Goal: Information Seeking & Learning: Learn about a topic

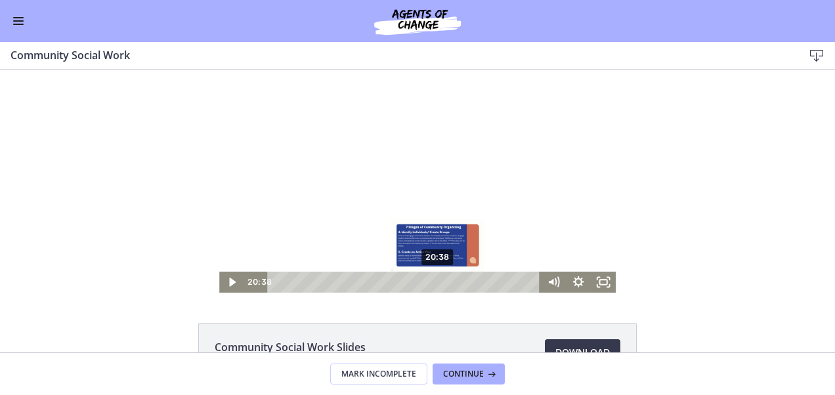
click at [433, 285] on div "20:38" at bounding box center [405, 282] width 258 height 21
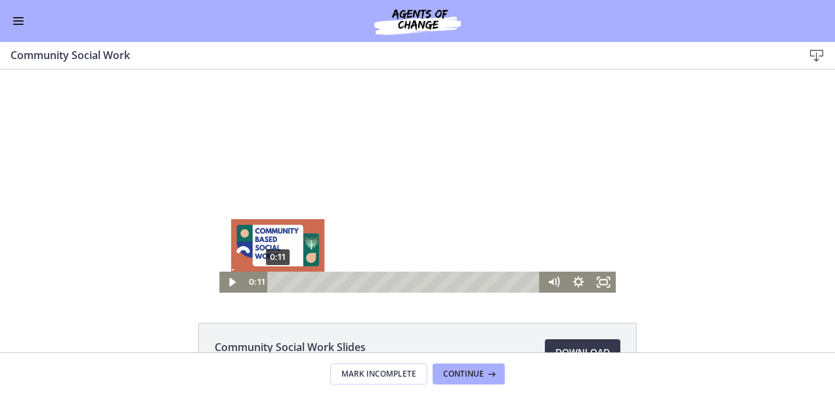
click at [276, 280] on div "0:11" at bounding box center [405, 282] width 258 height 21
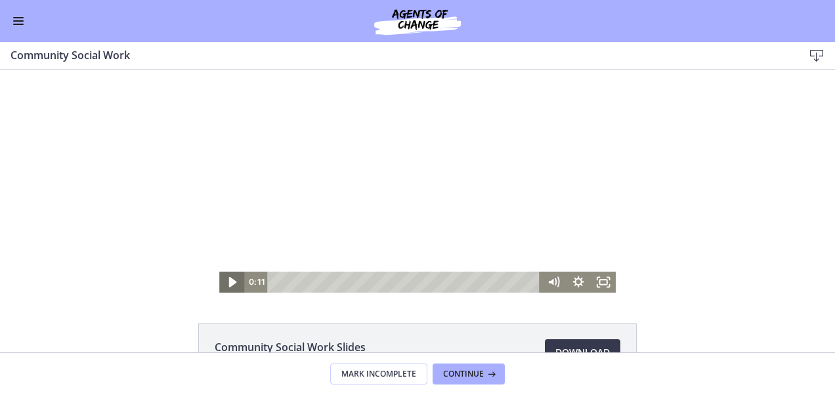
click at [222, 285] on icon "Play Video" at bounding box center [233, 282] width 30 height 25
click at [552, 236] on div "Volume" at bounding box center [553, 237] width 25 height 69
click at [551, 242] on div "Volume" at bounding box center [553, 242] width 16 height 16
click at [575, 272] on icon "Show settings menu" at bounding box center [578, 282] width 30 height 25
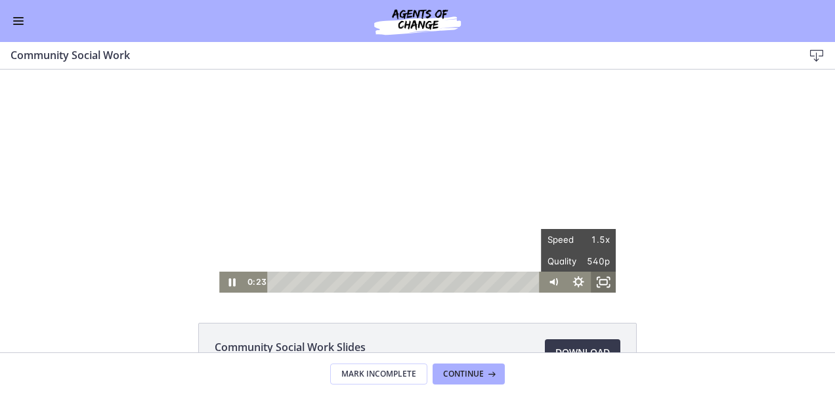
click at [604, 282] on icon "Fullscreen" at bounding box center [603, 282] width 25 height 21
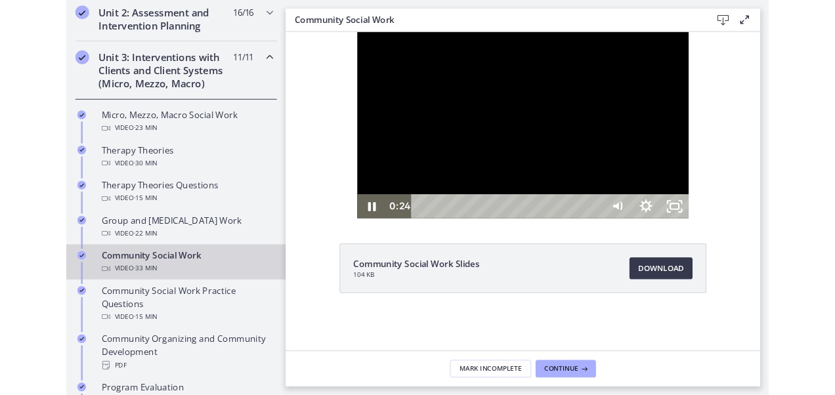
scroll to position [465, 0]
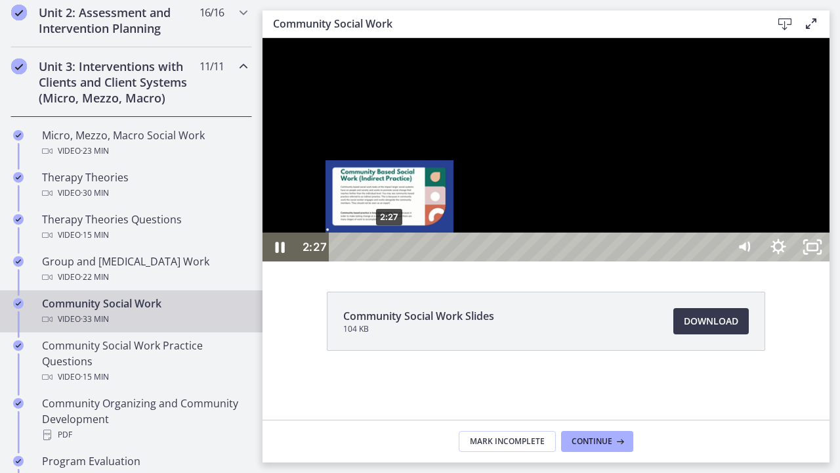
click at [390, 261] on div "2:27" at bounding box center [529, 246] width 377 height 29
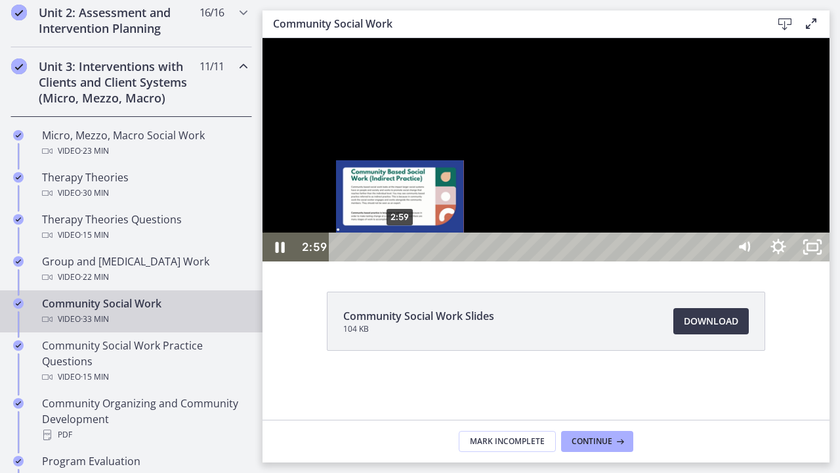
click at [401, 261] on div "2:59" at bounding box center [529, 246] width 377 height 29
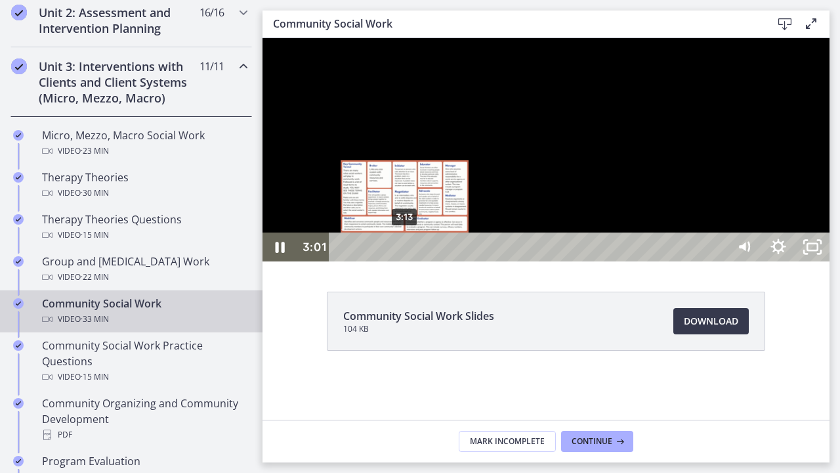
click at [406, 252] on div "Playbar" at bounding box center [401, 247] width 10 height 10
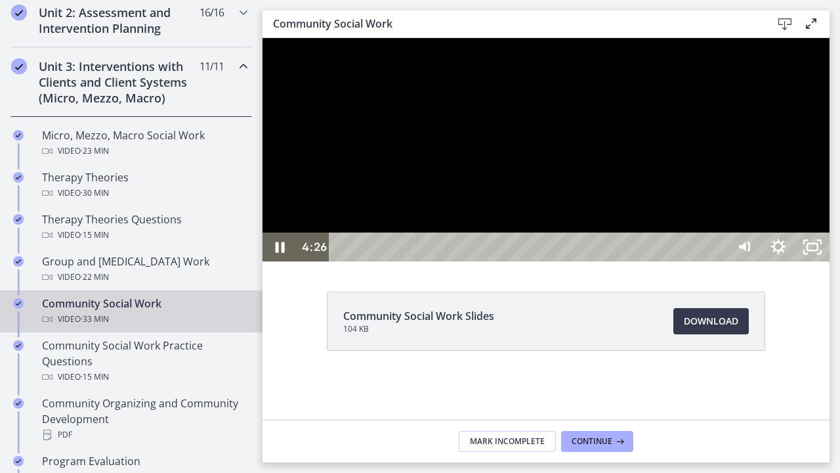
click at [812, 261] on div at bounding box center [546, 149] width 567 height 223
click at [833, 264] on icon "Unfullscreen" at bounding box center [812, 247] width 41 height 35
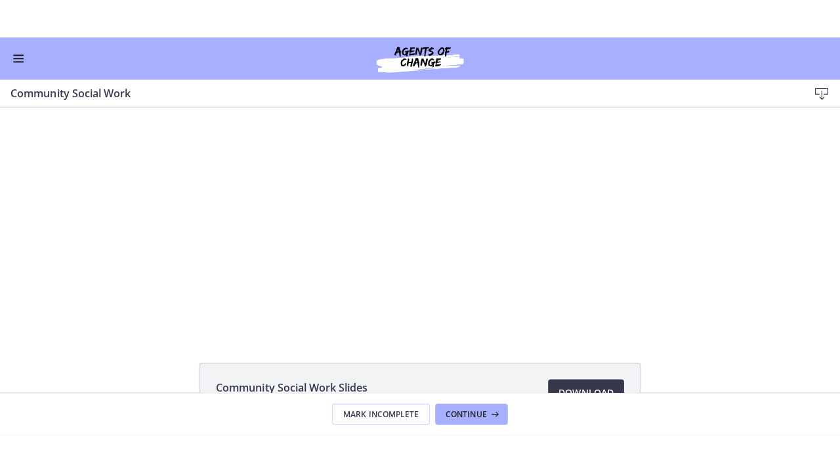
scroll to position [463, 0]
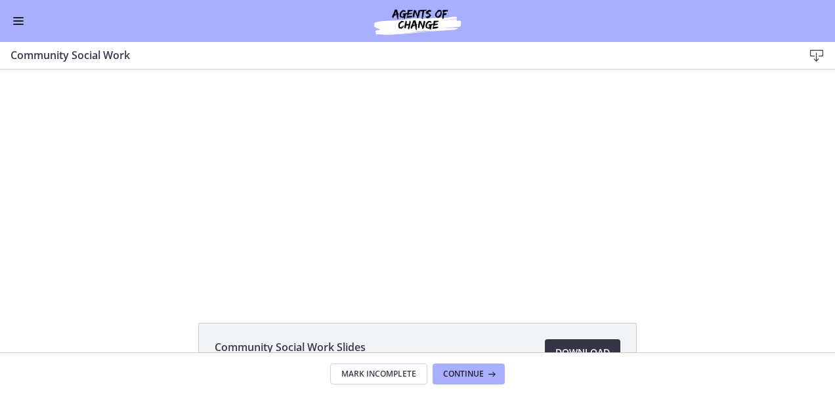
click at [562, 347] on span "Download Opens in a new window" at bounding box center [582, 353] width 54 height 16
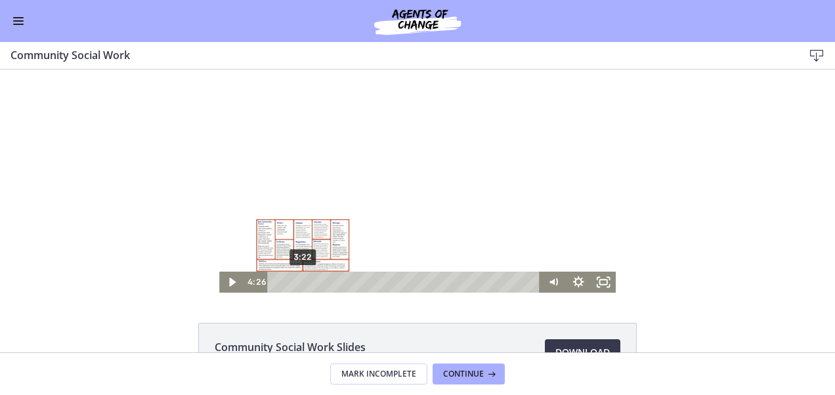
click at [298, 283] on div "3:22" at bounding box center [405, 282] width 258 height 21
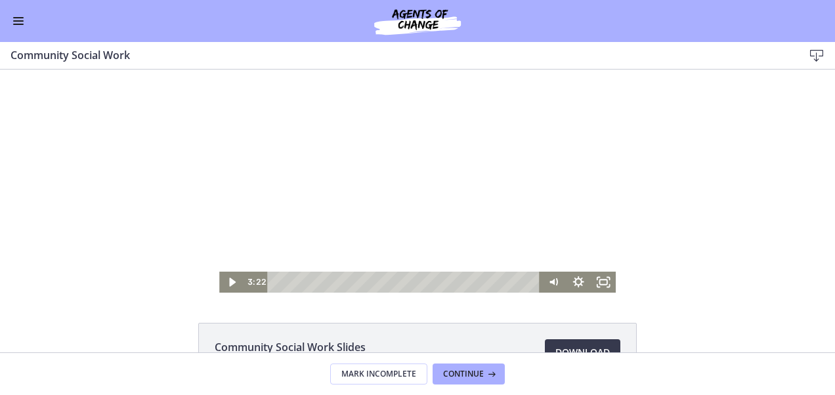
click at [340, 234] on div at bounding box center [417, 181] width 396 height 223
click at [604, 270] on div at bounding box center [417, 181] width 396 height 223
click at [599, 286] on icon "Fullscreen" at bounding box center [603, 282] width 25 height 21
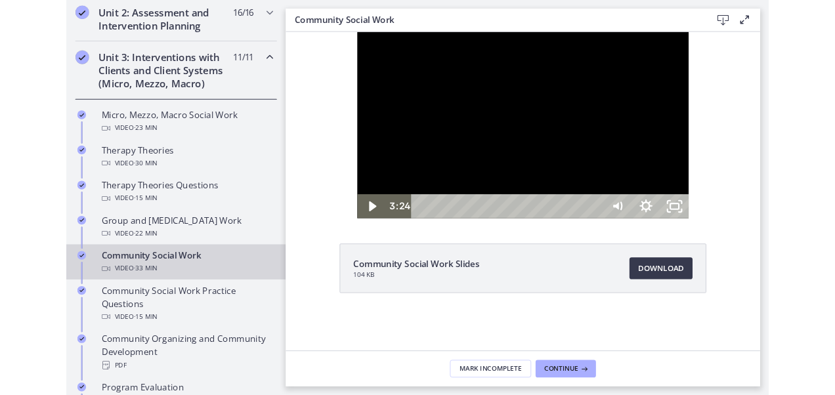
scroll to position [466, 0]
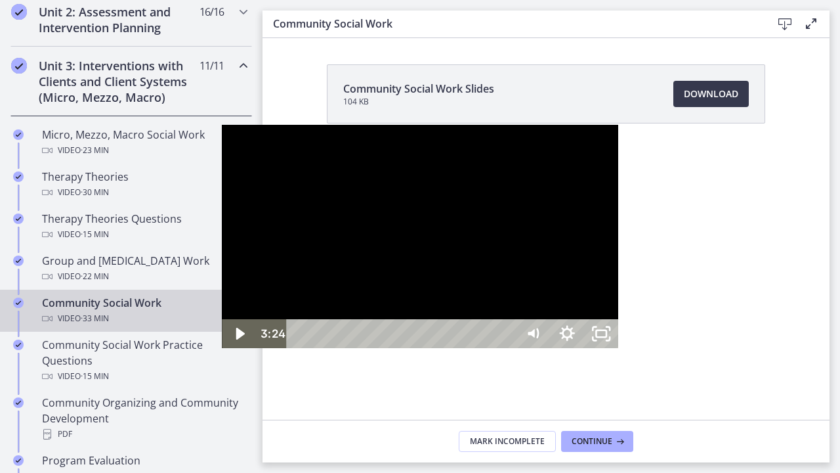
click at [584, 319] on button "Unfullscreen" at bounding box center [601, 333] width 34 height 29
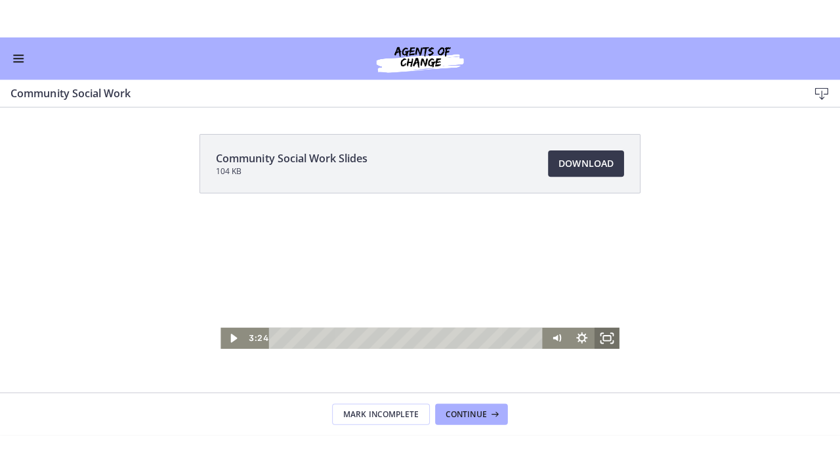
scroll to position [463, 0]
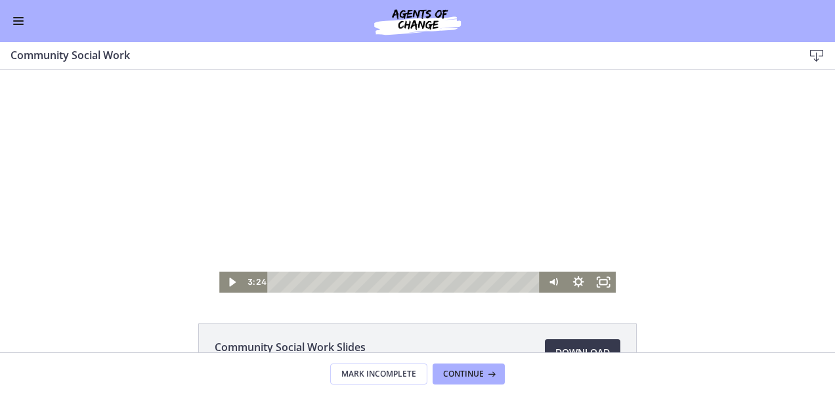
click at [417, 232] on div at bounding box center [417, 181] width 396 height 223
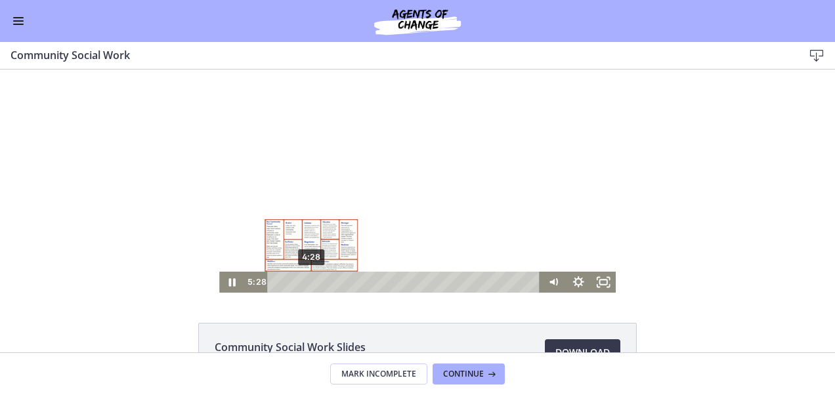
click at [306, 283] on div "4:28" at bounding box center [405, 282] width 258 height 21
click at [309, 281] on div "4:48" at bounding box center [405, 282] width 258 height 21
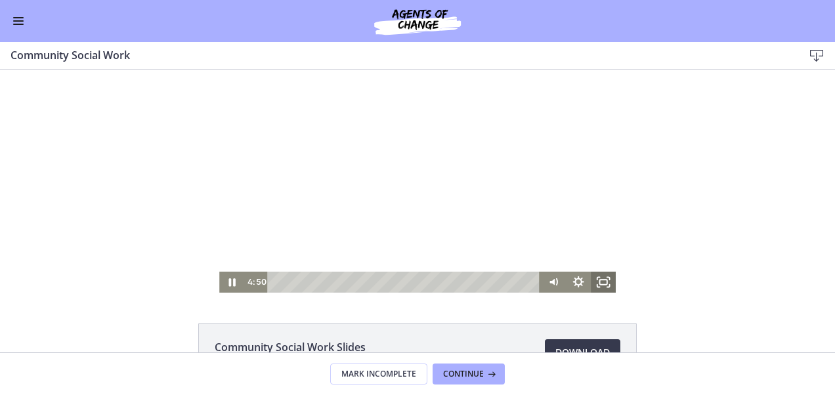
click at [600, 277] on icon "Fullscreen" at bounding box center [603, 282] width 25 height 21
drag, startPoint x: 600, startPoint y: 277, endPoint x: 602, endPoint y: 395, distance: 118.2
click at [602, 293] on div "Click for sound @keyframes VOLUME_SMALL_WAVE_FLASH { 0% { opacity: 0; } 33% { o…" at bounding box center [417, 181] width 396 height 223
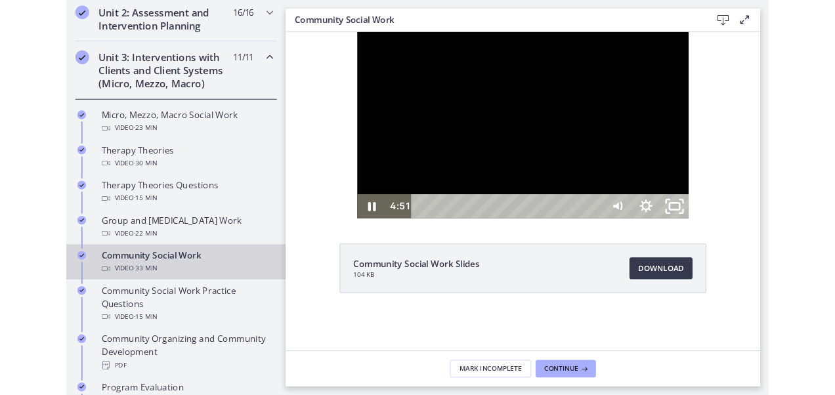
scroll to position [465, 0]
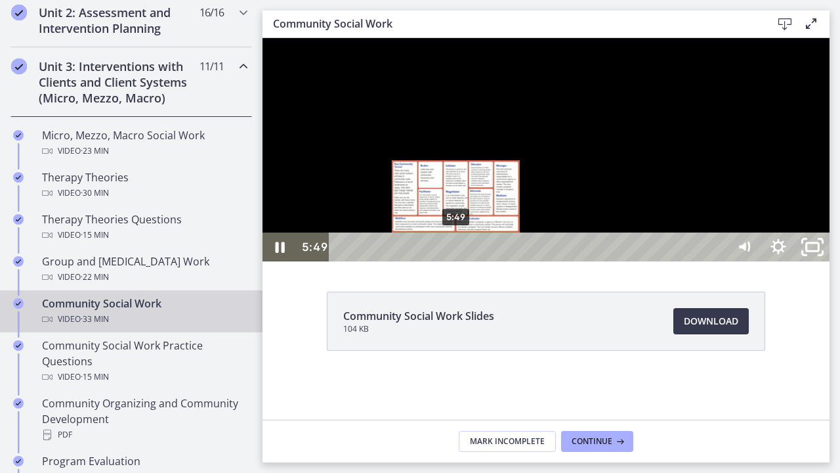
click at [457, 261] on div "5:49" at bounding box center [529, 246] width 377 height 29
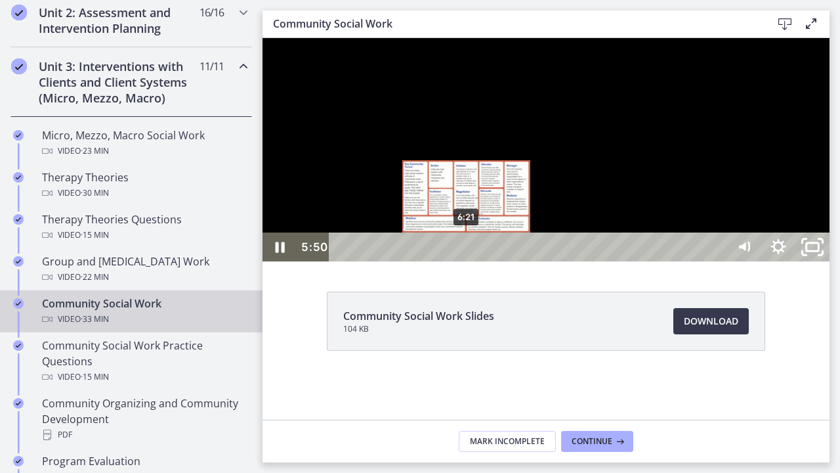
click at [467, 261] on div "6:21" at bounding box center [529, 246] width 377 height 29
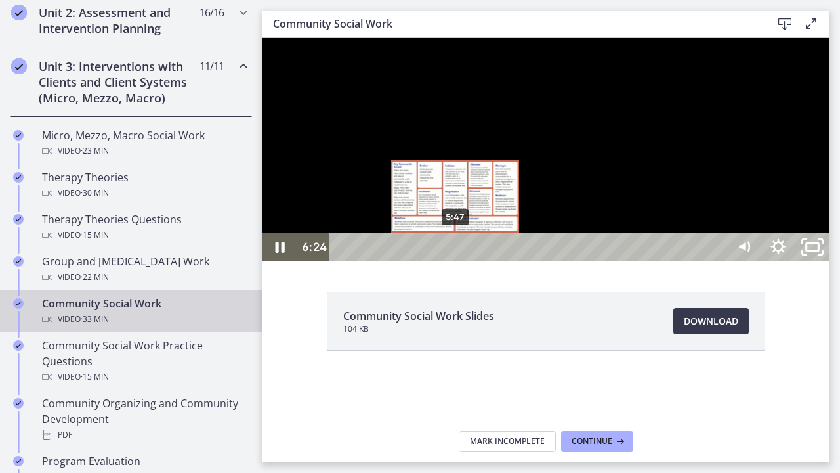
click at [456, 261] on div "5:47" at bounding box center [529, 246] width 377 height 29
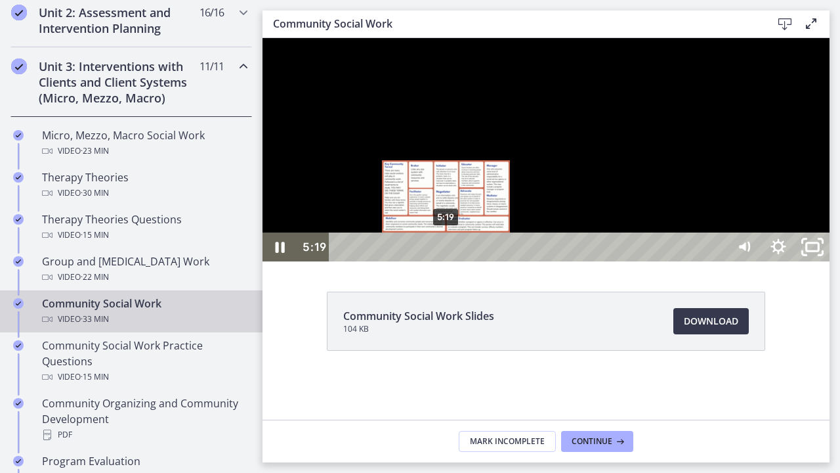
click at [447, 261] on div "5:19" at bounding box center [529, 246] width 377 height 29
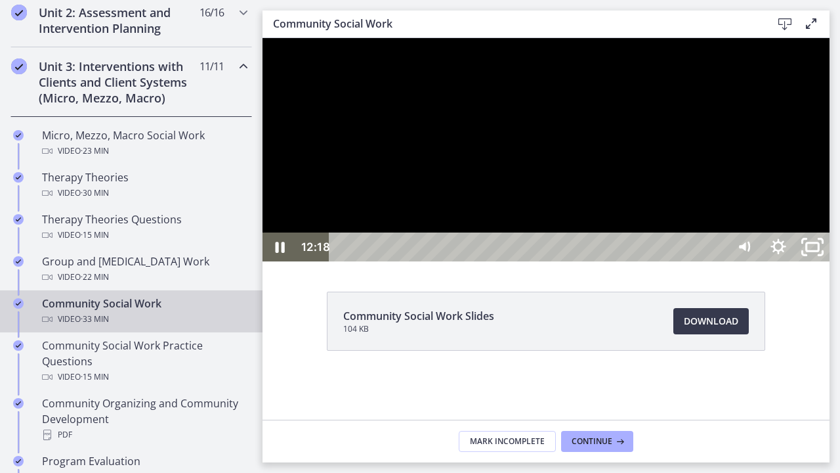
click at [830, 261] on div at bounding box center [546, 149] width 567 height 223
click at [810, 261] on div at bounding box center [546, 149] width 567 height 223
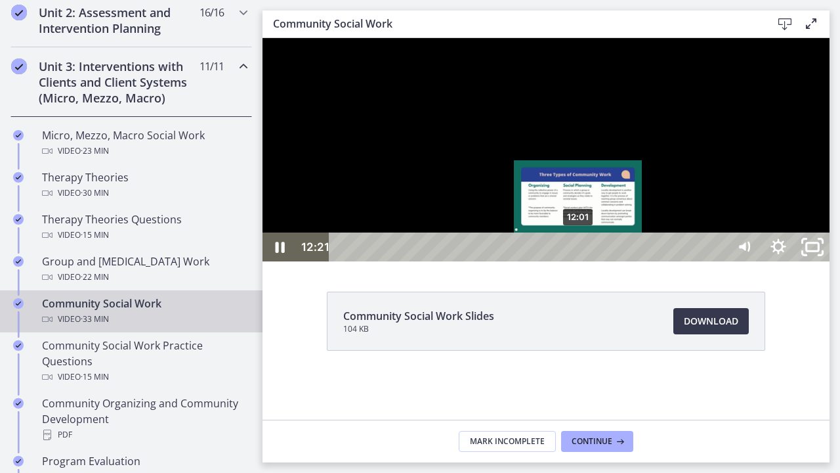
click at [579, 261] on div "12:01" at bounding box center [529, 246] width 377 height 29
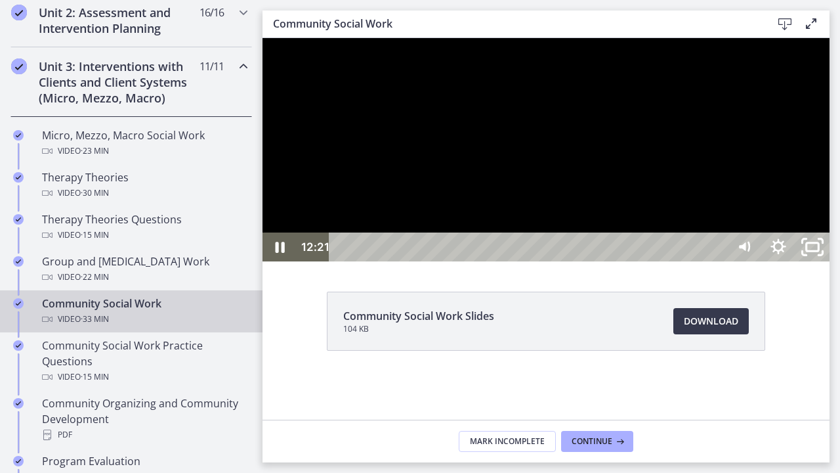
click at [730, 261] on div at bounding box center [546, 149] width 567 height 223
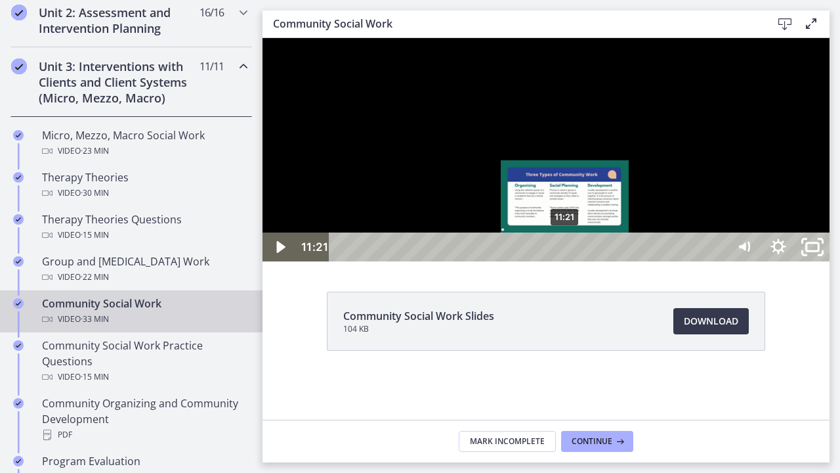
click at [566, 261] on div "11:21" at bounding box center [529, 246] width 377 height 29
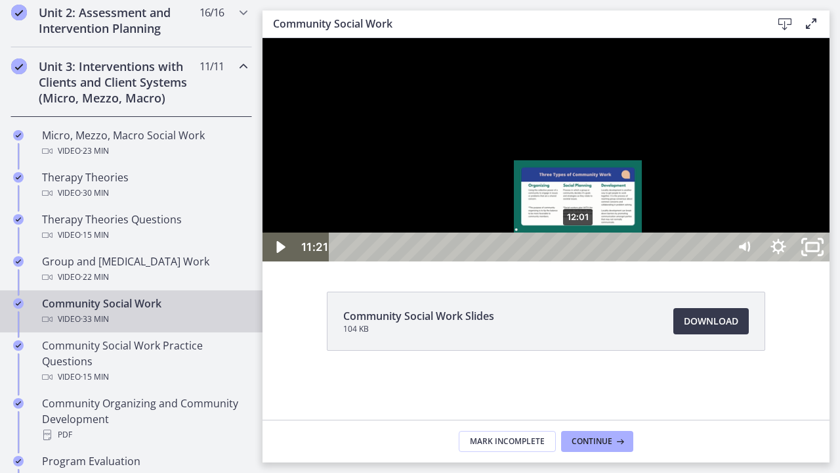
click at [579, 261] on div "12:01" at bounding box center [529, 246] width 377 height 29
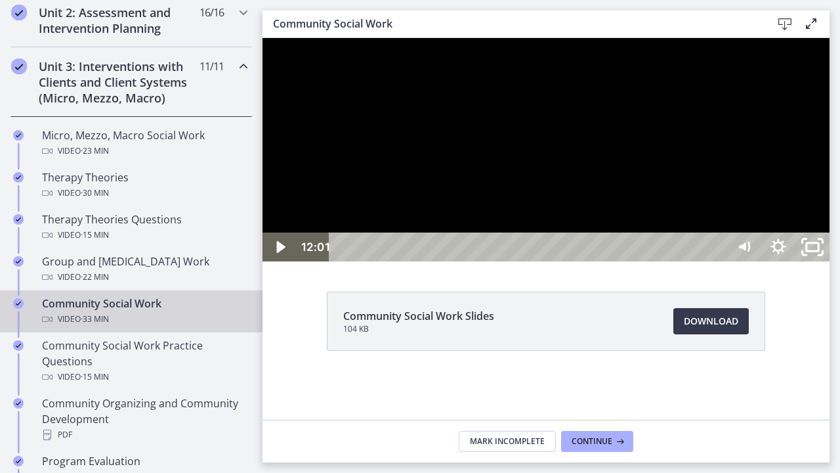
click at [648, 261] on div at bounding box center [546, 149] width 567 height 223
click at [807, 261] on div at bounding box center [546, 149] width 567 height 223
click at [263, 38] on button "Play Video: cbe5qimtov91j64ic0dg.mp4" at bounding box center [263, 38] width 1 height 1
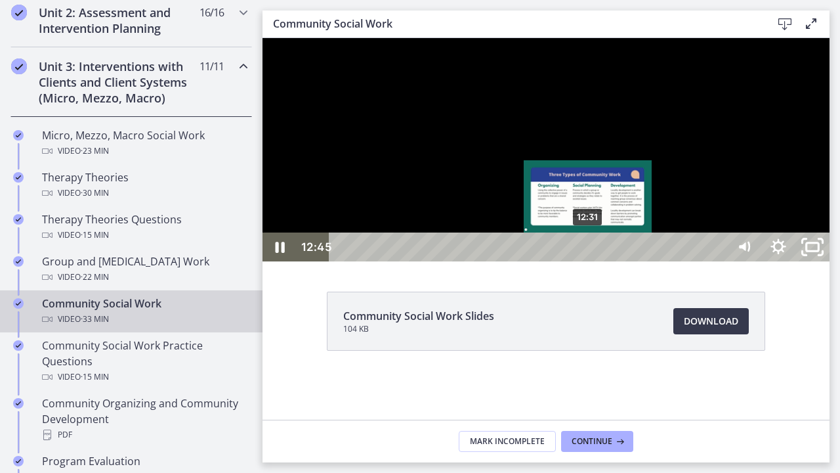
click at [589, 252] on div "Playbar" at bounding box center [592, 247] width 10 height 10
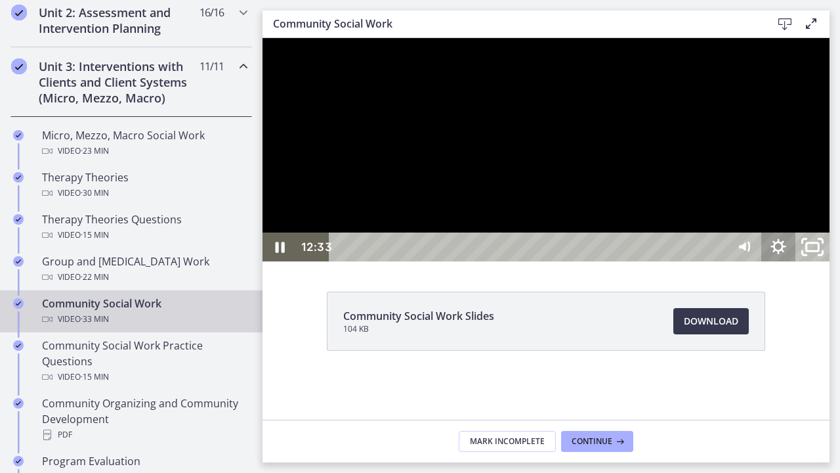
click at [786, 254] on icon "Show settings menu" at bounding box center [777, 246] width 15 height 15
click at [821, 203] on span "1.5x" at bounding box center [799, 189] width 43 height 29
click at [830, 89] on label "1x" at bounding box center [778, 73] width 102 height 30
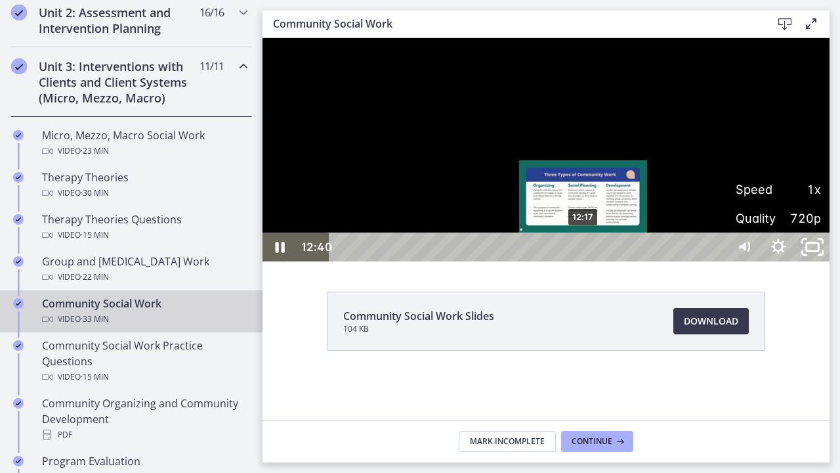
click at [584, 261] on div "12:17" at bounding box center [529, 246] width 377 height 29
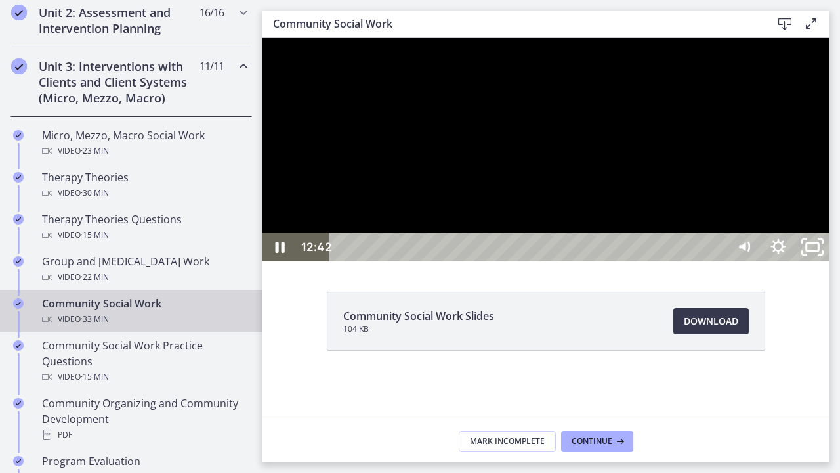
click at [534, 261] on div at bounding box center [546, 149] width 567 height 223
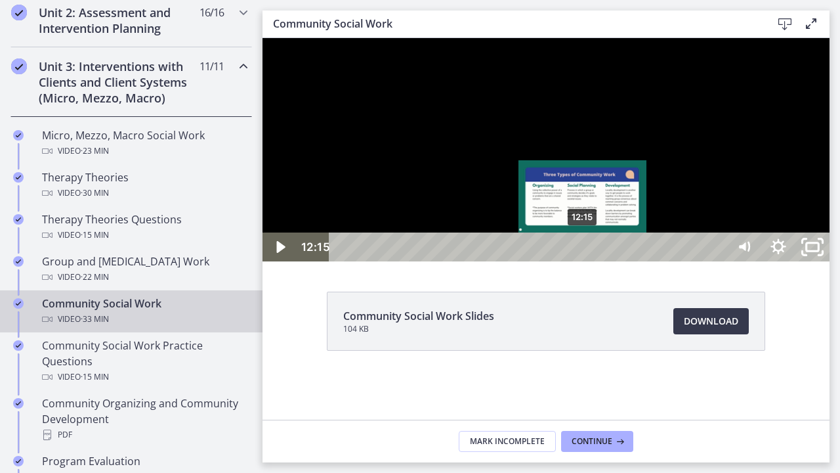
click at [583, 261] on div "12:15" at bounding box center [529, 246] width 377 height 29
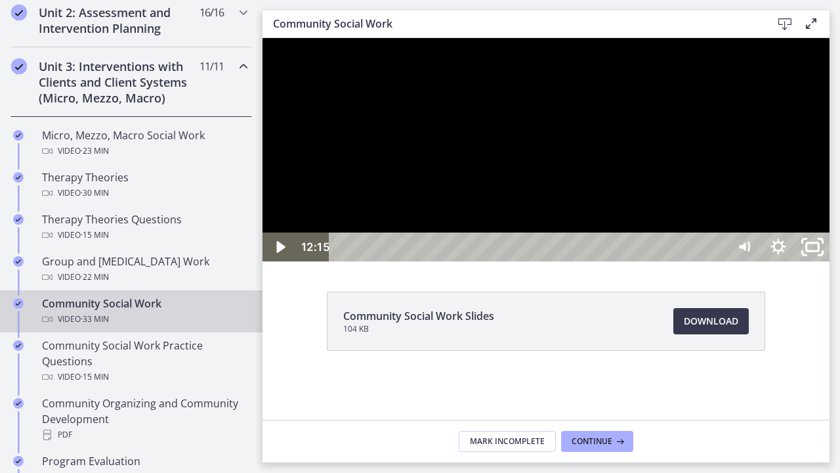
click at [669, 261] on div at bounding box center [546, 149] width 567 height 223
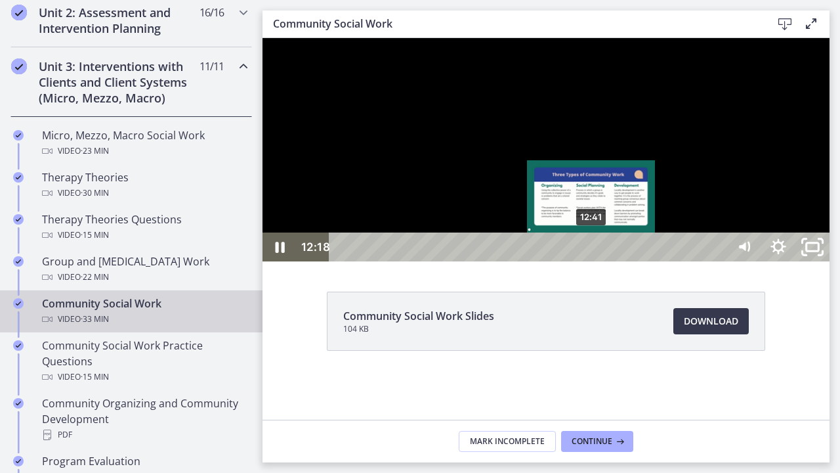
click at [593, 261] on div "12:41" at bounding box center [529, 246] width 377 height 29
click at [596, 252] on div "Playbar" at bounding box center [592, 247] width 10 height 10
click at [593, 252] on div "Playbar" at bounding box center [592, 247] width 10 height 10
click at [588, 252] on div "Playbar" at bounding box center [587, 247] width 10 height 10
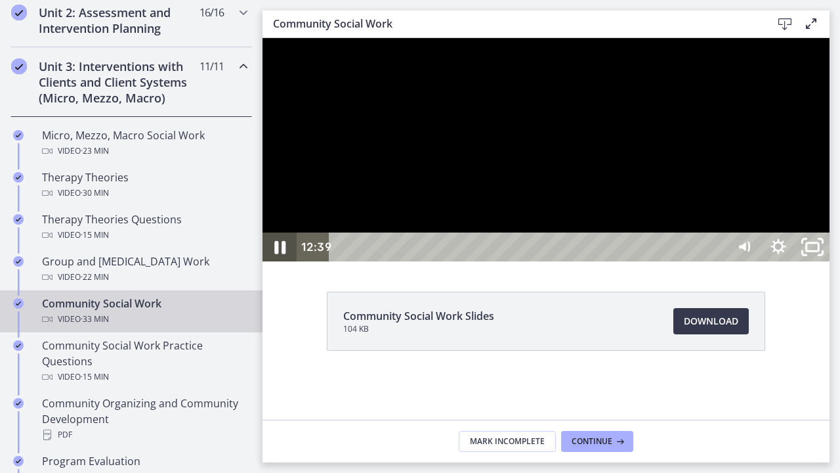
click at [282, 254] on icon "Pause" at bounding box center [279, 247] width 11 height 13
click at [282, 261] on icon "Play Video" at bounding box center [281, 246] width 34 height 29
click at [282, 253] on icon "Pause" at bounding box center [280, 247] width 9 height 11
click at [282, 264] on icon "Play Video" at bounding box center [281, 247] width 41 height 35
click at [282, 253] on icon "Pause" at bounding box center [280, 247] width 9 height 11
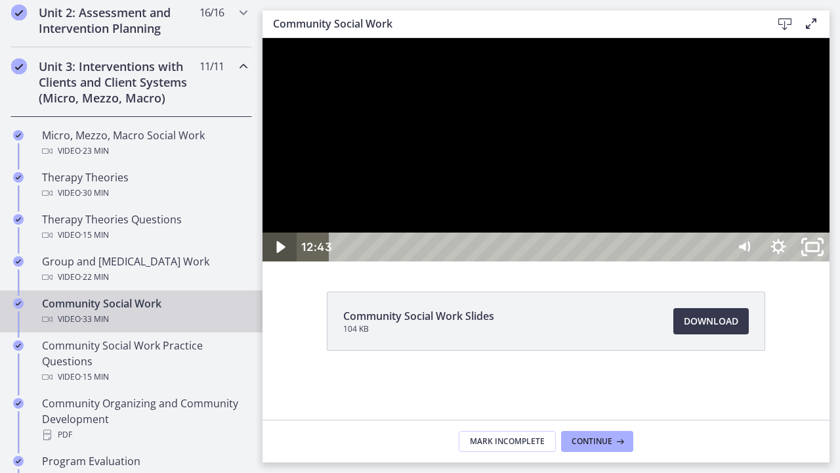
click at [282, 261] on icon "Play Video" at bounding box center [281, 246] width 34 height 29
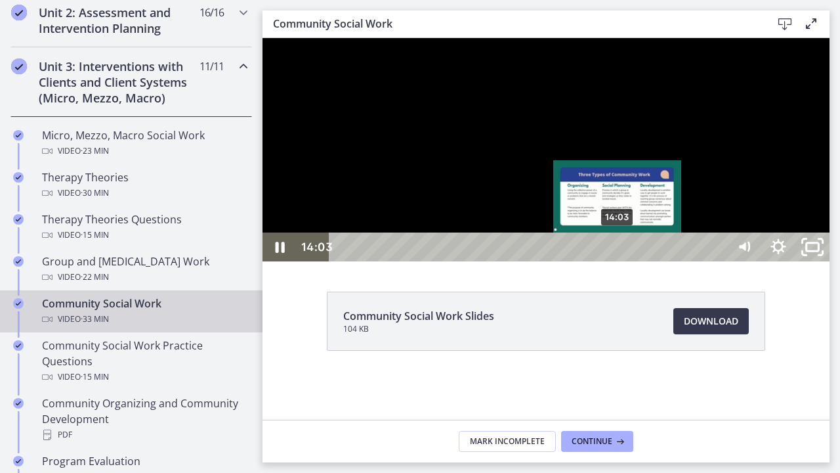
click at [619, 261] on div "14:03" at bounding box center [529, 246] width 377 height 29
click at [610, 261] on div "13:37" at bounding box center [529, 246] width 377 height 29
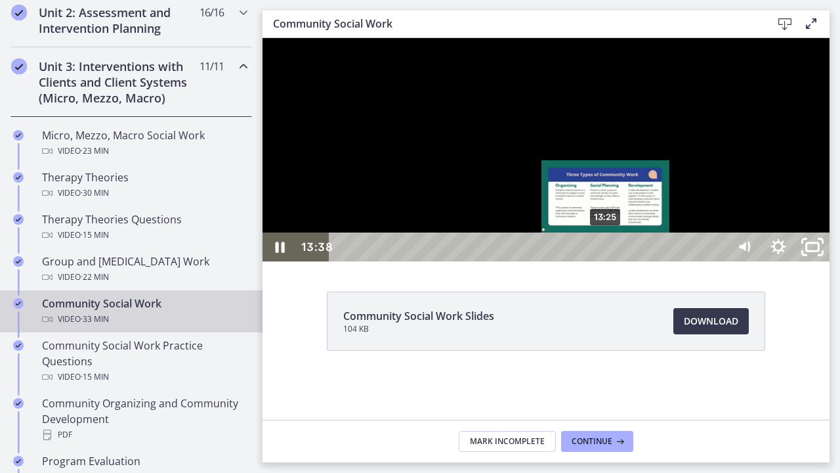
click at [606, 252] on div "Playbar" at bounding box center [610, 247] width 10 height 10
click at [603, 252] on div "Playbar" at bounding box center [602, 247] width 10 height 10
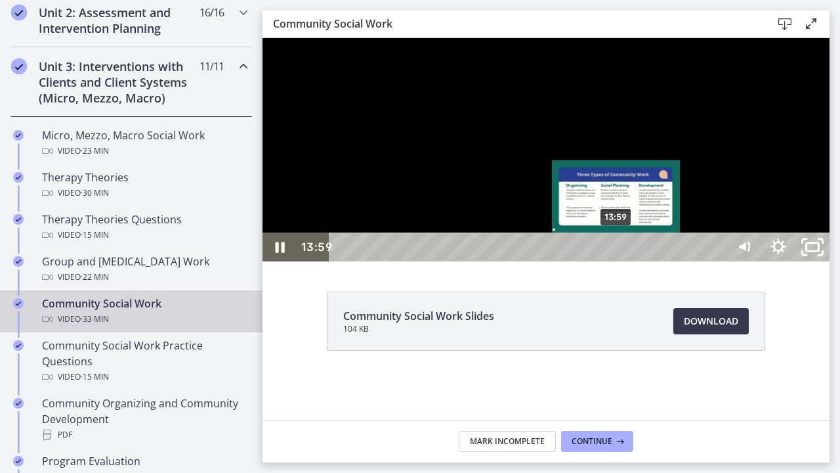
click at [618, 261] on div "13:59" at bounding box center [529, 246] width 377 height 29
click at [613, 261] on div "13:45" at bounding box center [529, 246] width 377 height 29
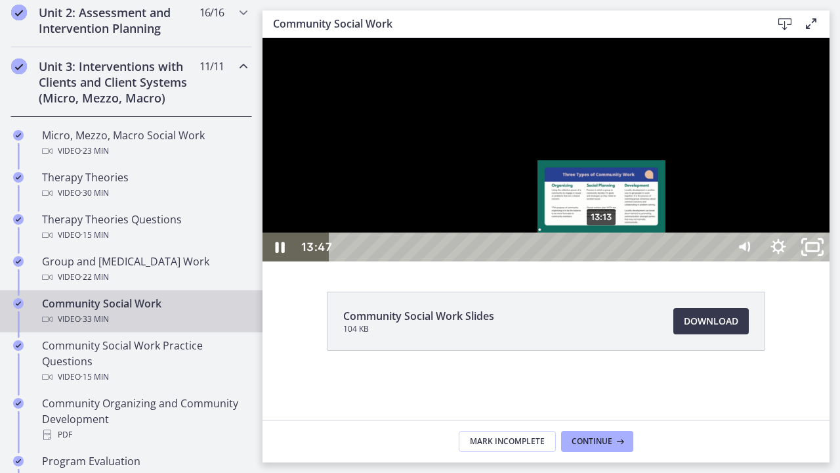
click at [602, 261] on div "13:13" at bounding box center [529, 246] width 377 height 29
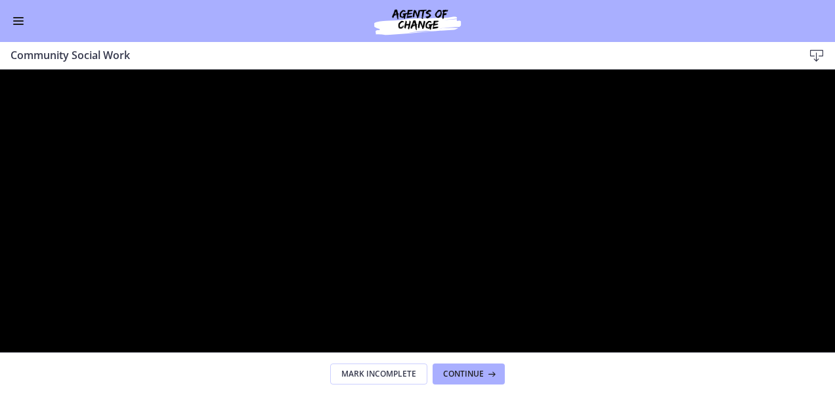
scroll to position [463, 0]
